Goal: Browse casually: Explore the website without a specific task or goal

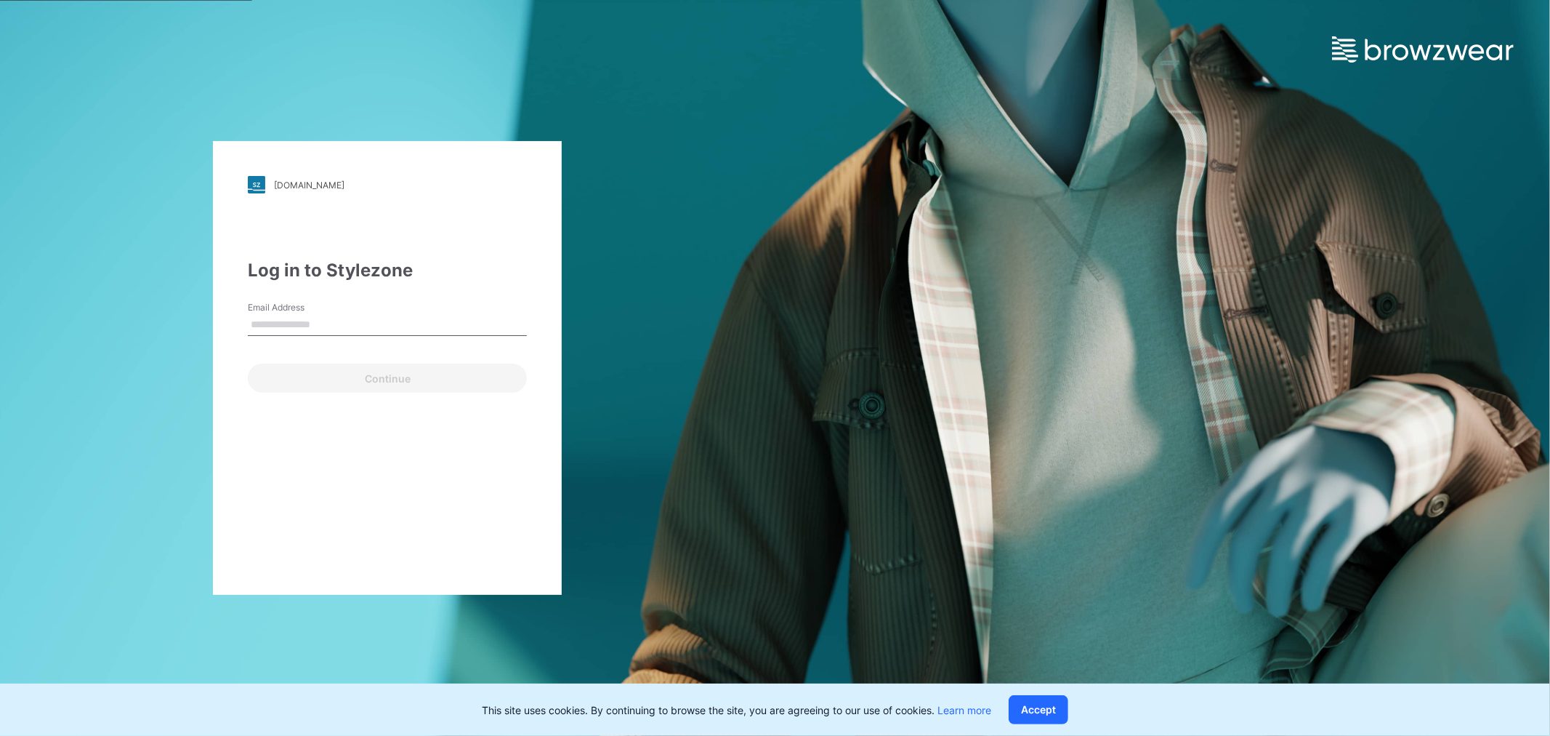
type input "**********"
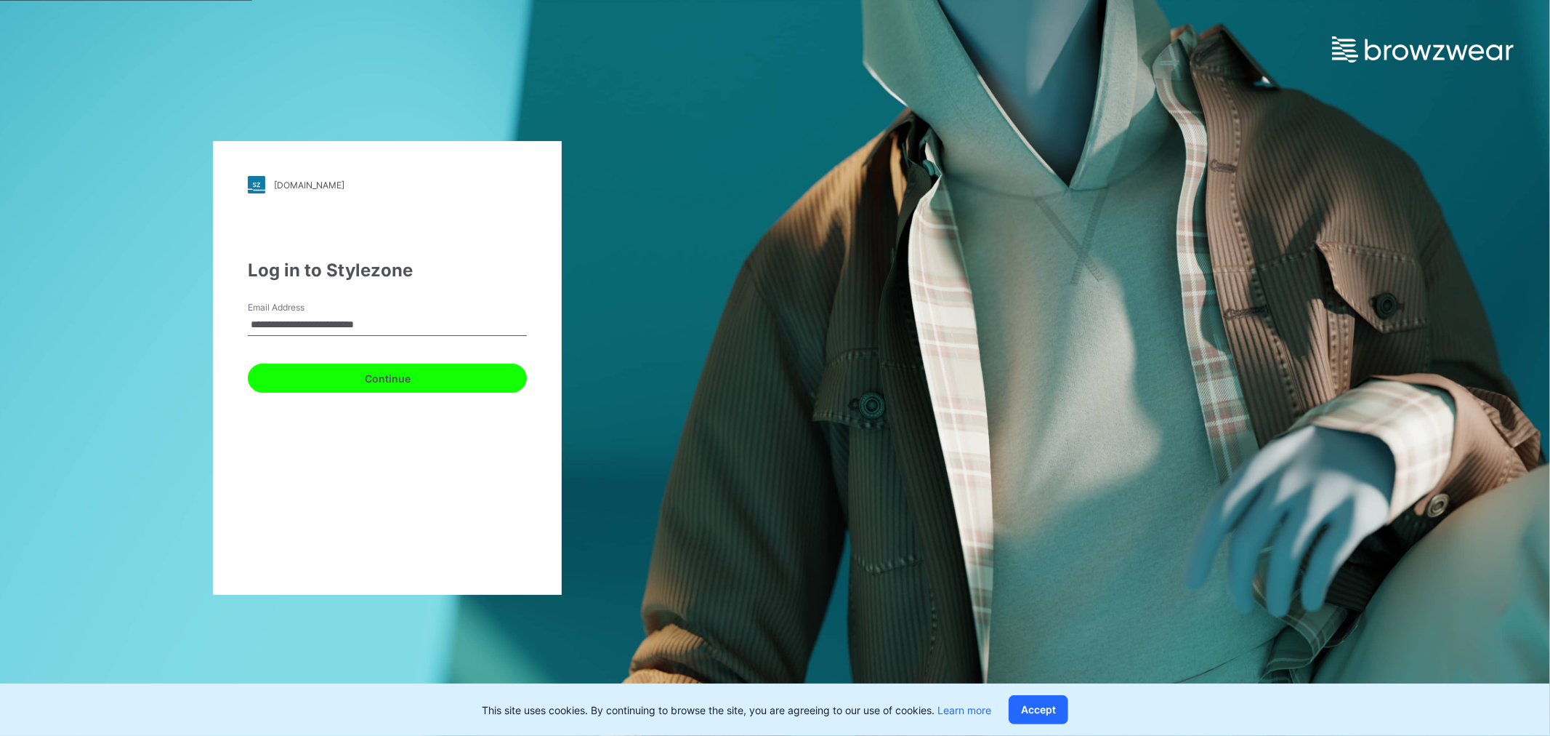
click at [407, 380] on button "Continue" at bounding box center [387, 377] width 279 height 29
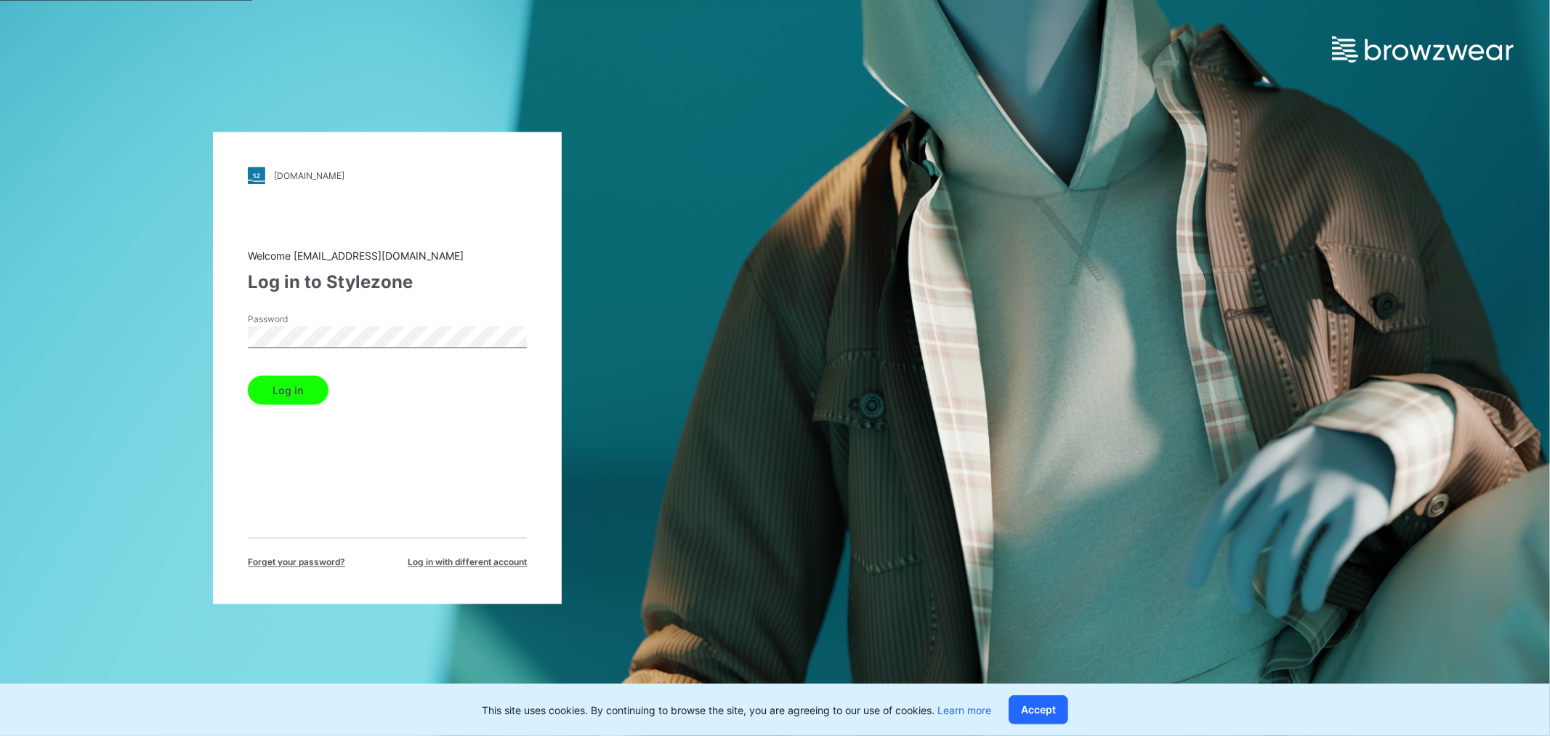
click at [281, 390] on button "Log in" at bounding box center [288, 390] width 81 height 29
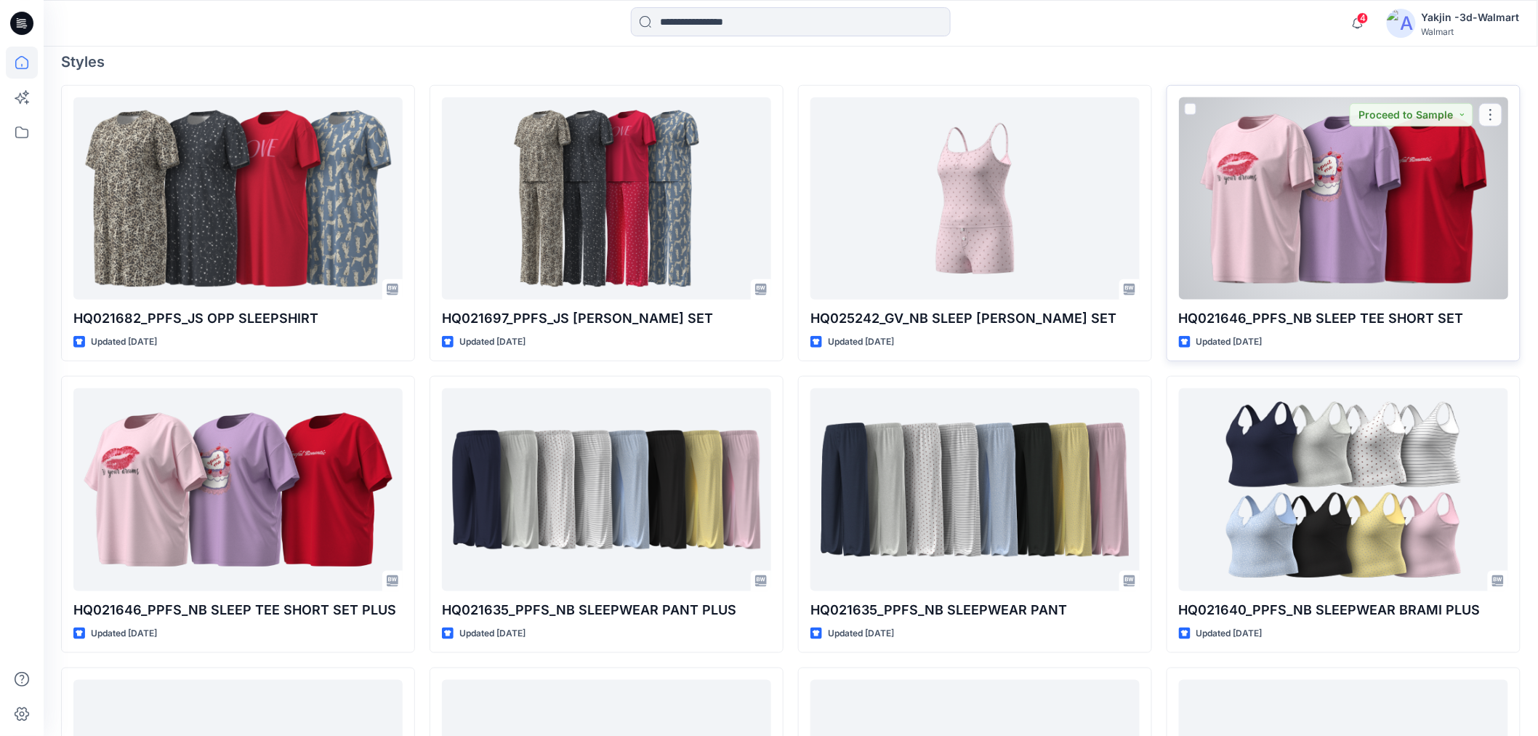
scroll to position [390, 0]
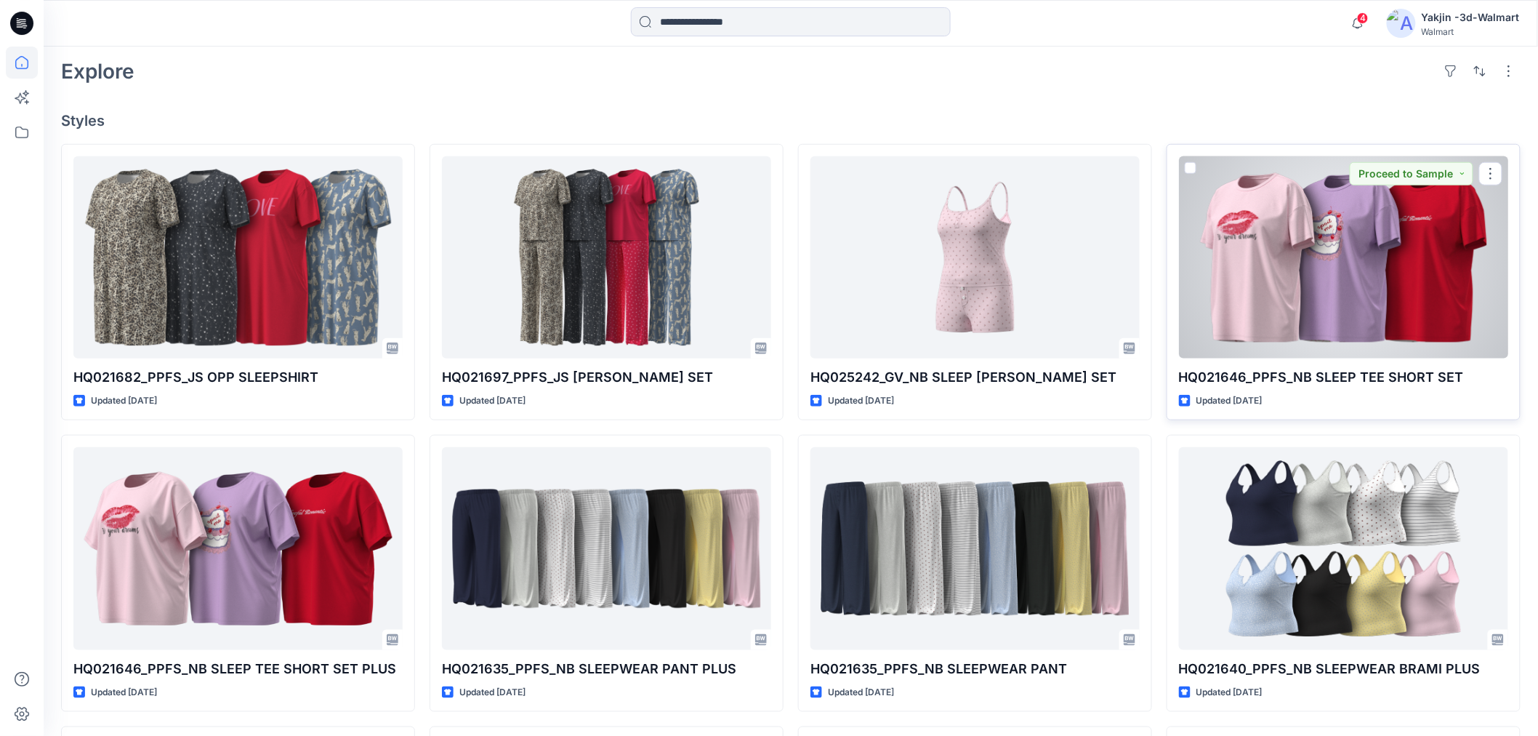
click at [1241, 270] on div at bounding box center [1343, 257] width 329 height 202
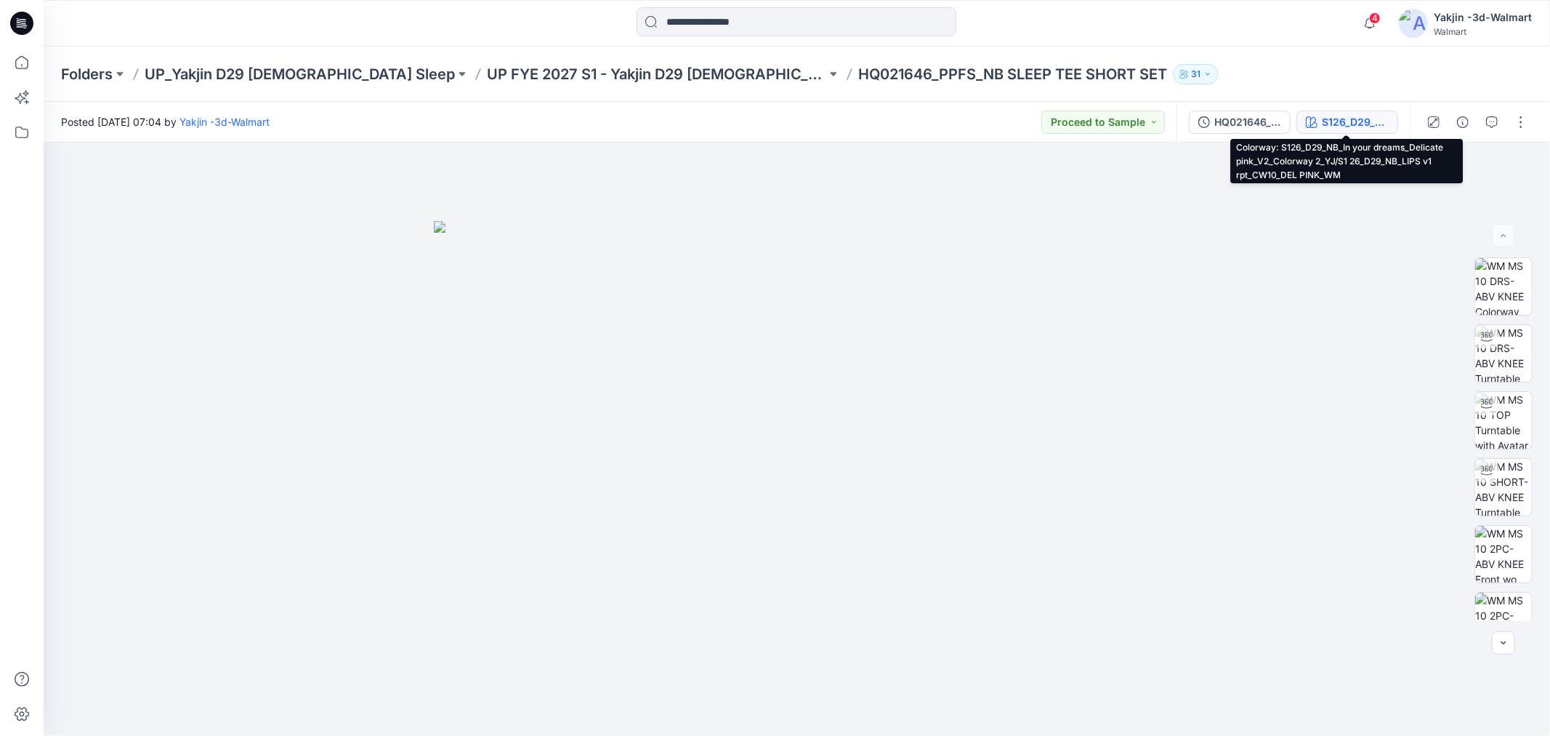
click at [1326, 124] on div "S126_D29_NB_In your dreams_Delicate pink_V2_Colorway 2_YJ/S1 26_D29_NB_LIPS v1 …" at bounding box center [1355, 122] width 67 height 16
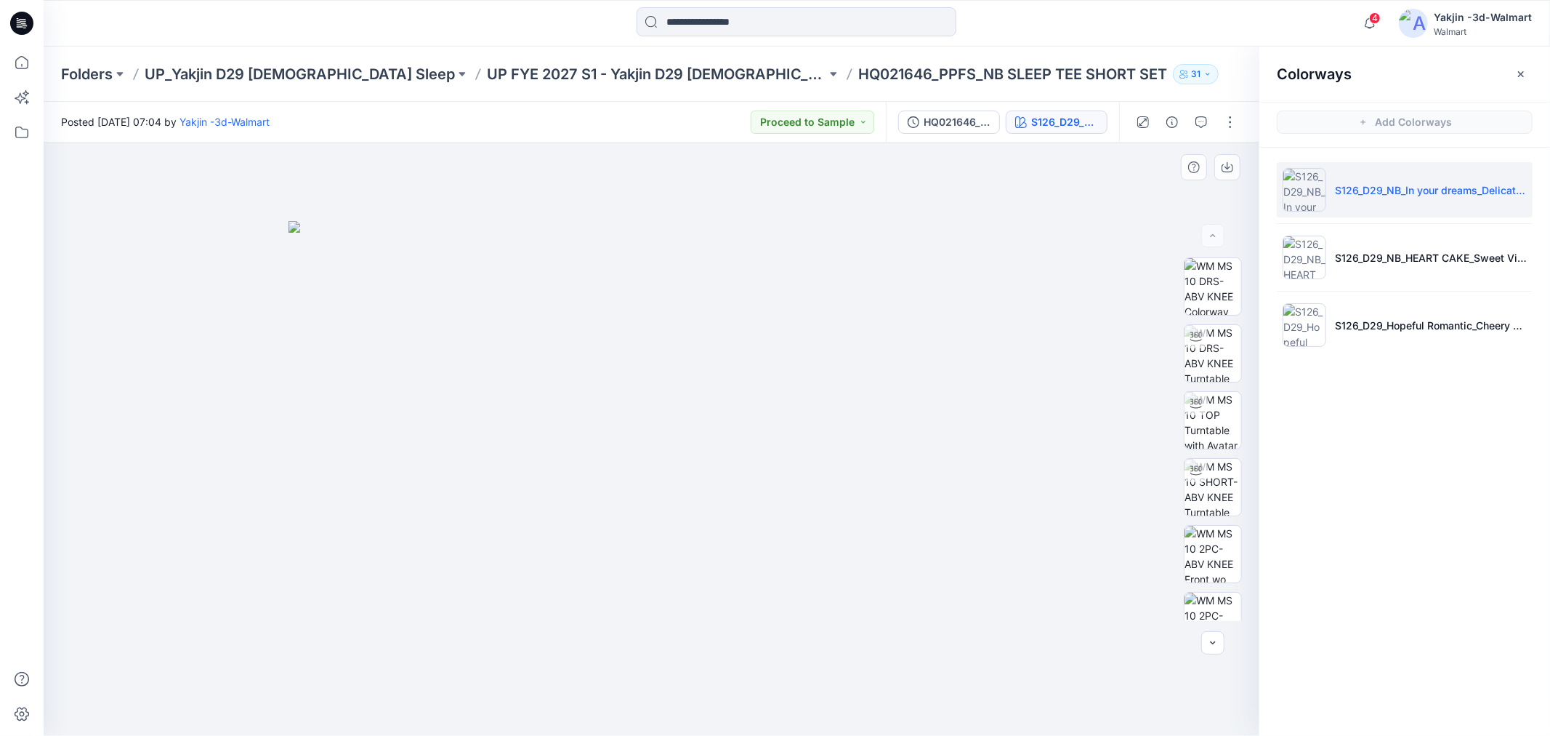
click at [992, 169] on div at bounding box center [652, 438] width 1216 height 593
click at [972, 126] on div "HQ021646_PPFS_NB SLEEP TEE SHORT SET" at bounding box center [957, 122] width 67 height 16
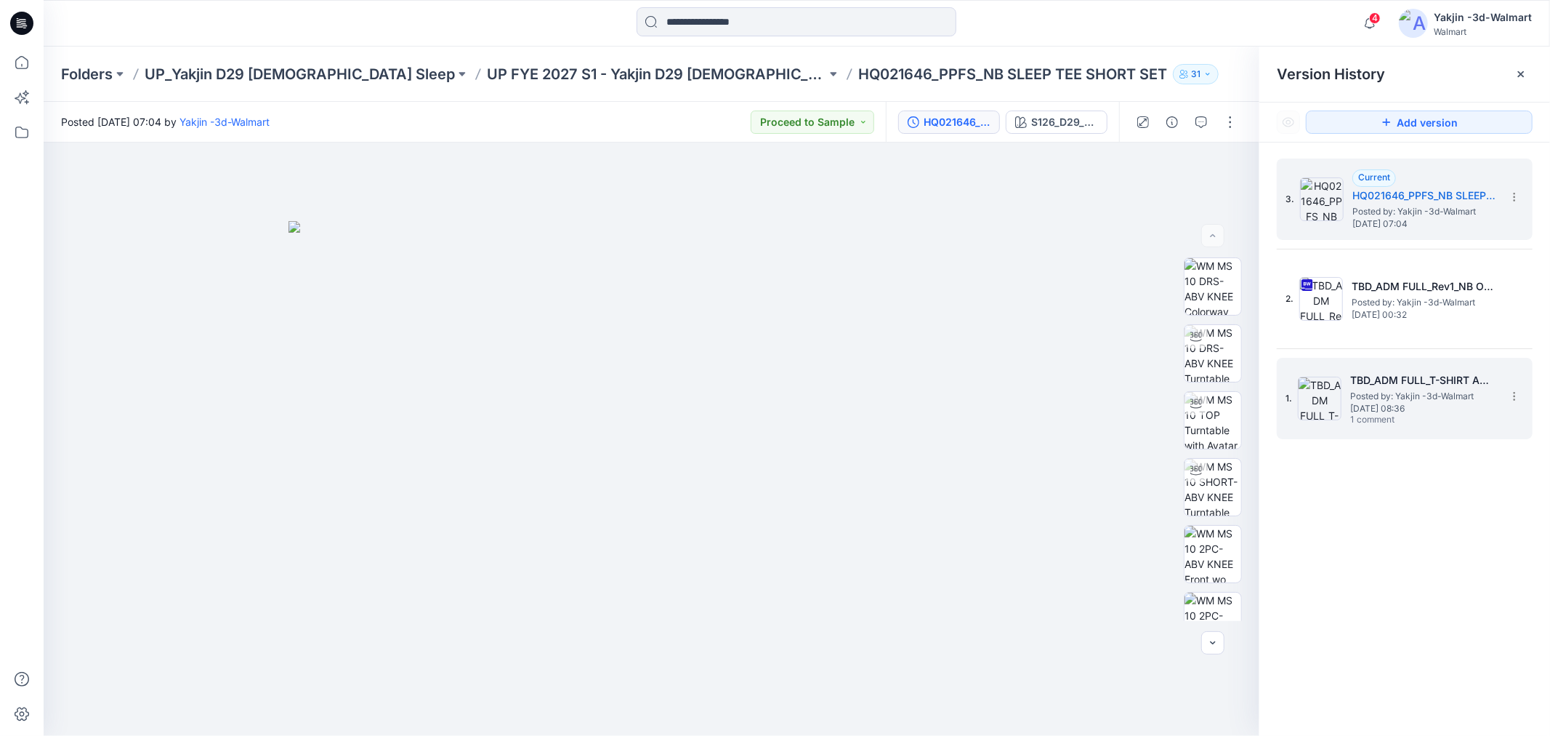
click at [1393, 382] on h5 "TBD_ADM FULL_T-SHIRT AND BOXER SET" at bounding box center [1423, 379] width 145 height 17
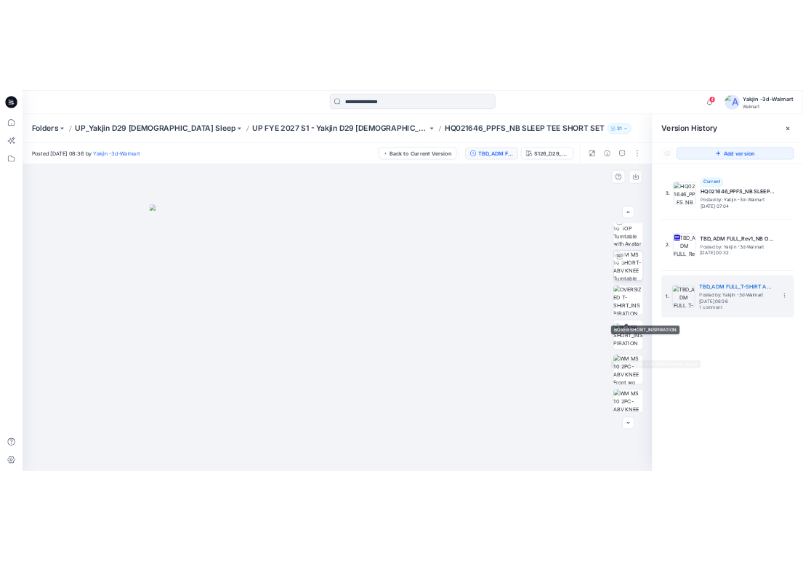
scroll to position [121, 0]
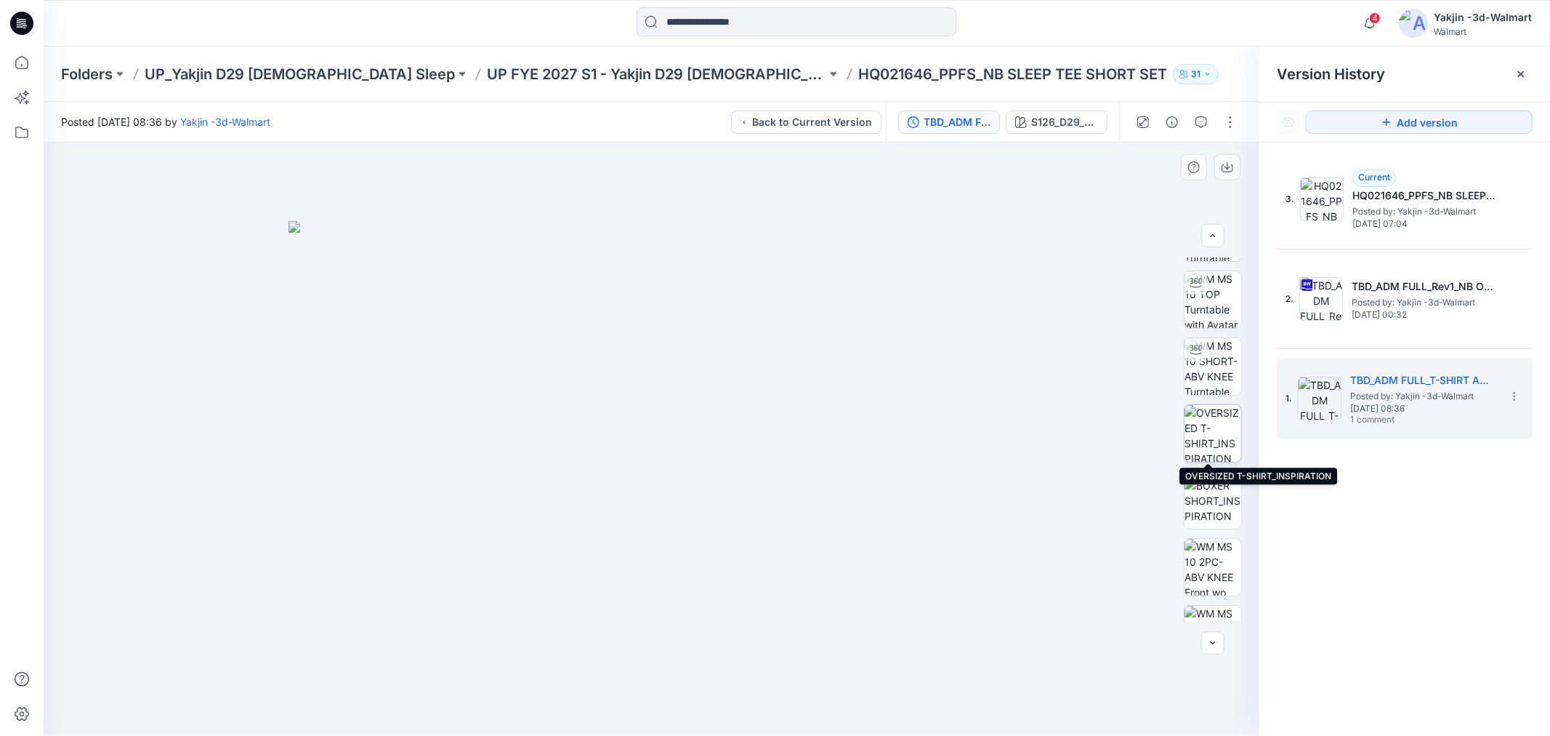
click at [1212, 420] on img at bounding box center [1213, 433] width 57 height 57
click at [1223, 172] on icon "button" at bounding box center [1228, 167] width 12 height 12
click at [1212, 510] on img at bounding box center [1213, 501] width 57 height 46
click at [1223, 162] on icon "button" at bounding box center [1228, 167] width 12 height 12
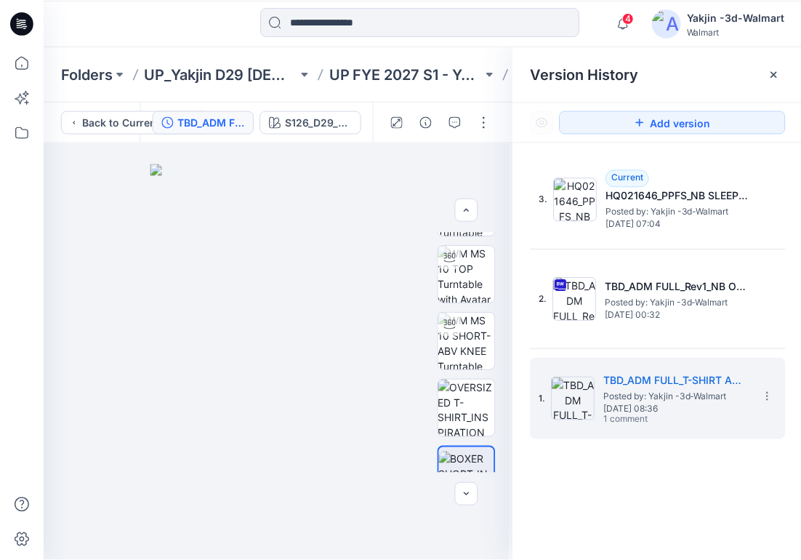
scroll to position [121, 0]
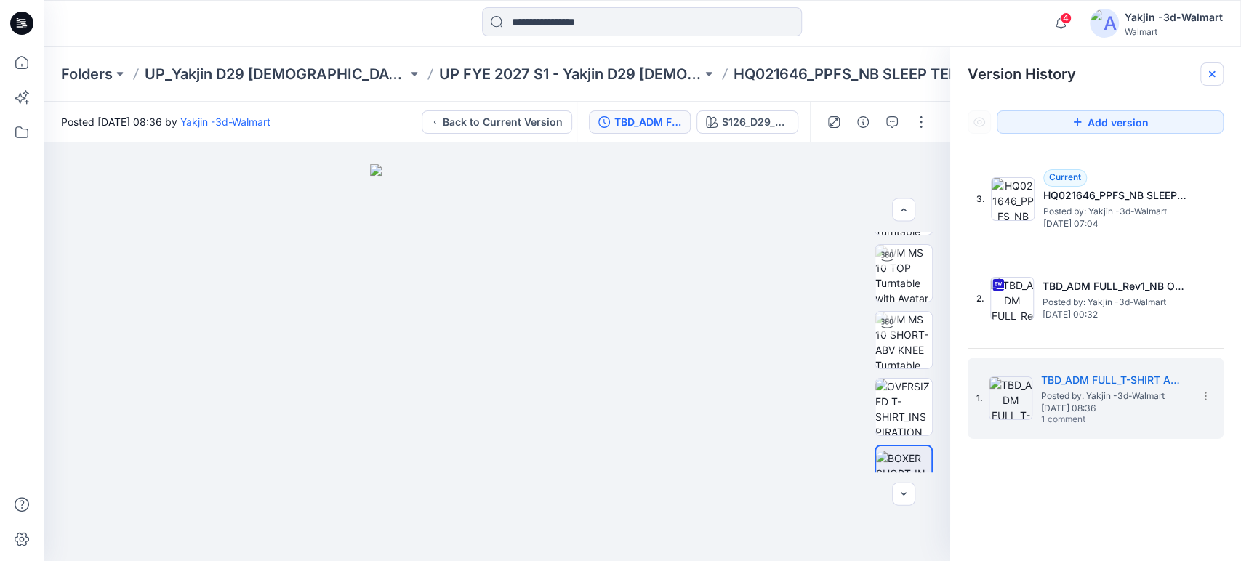
click at [1212, 78] on icon at bounding box center [1212, 74] width 12 height 12
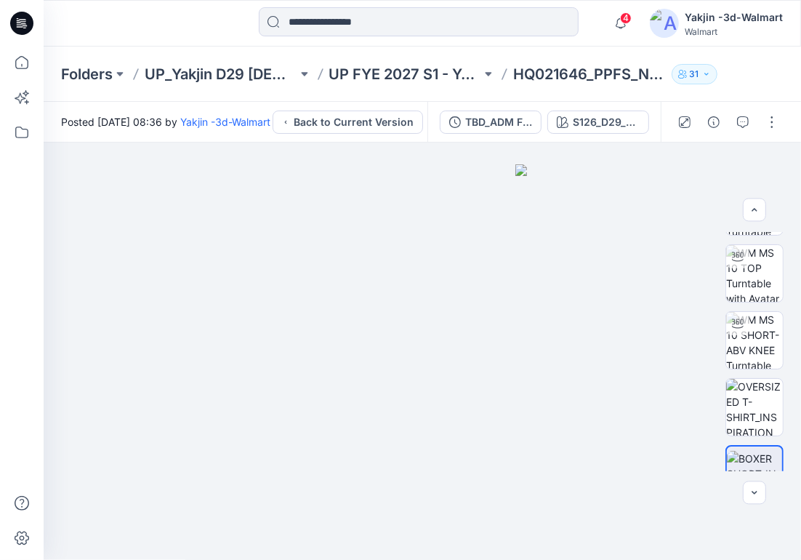
scroll to position [121, 0]
